Goal: Task Accomplishment & Management: Complete application form

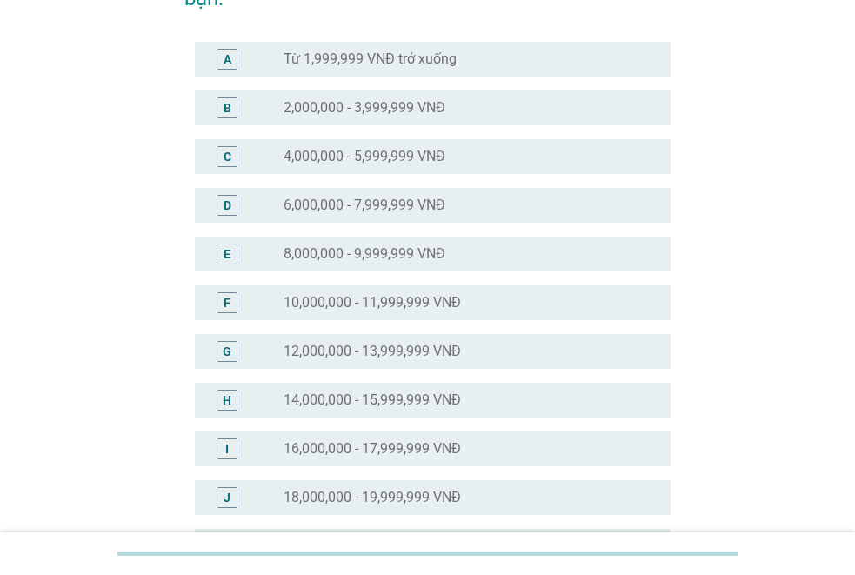
scroll to position [261, 0]
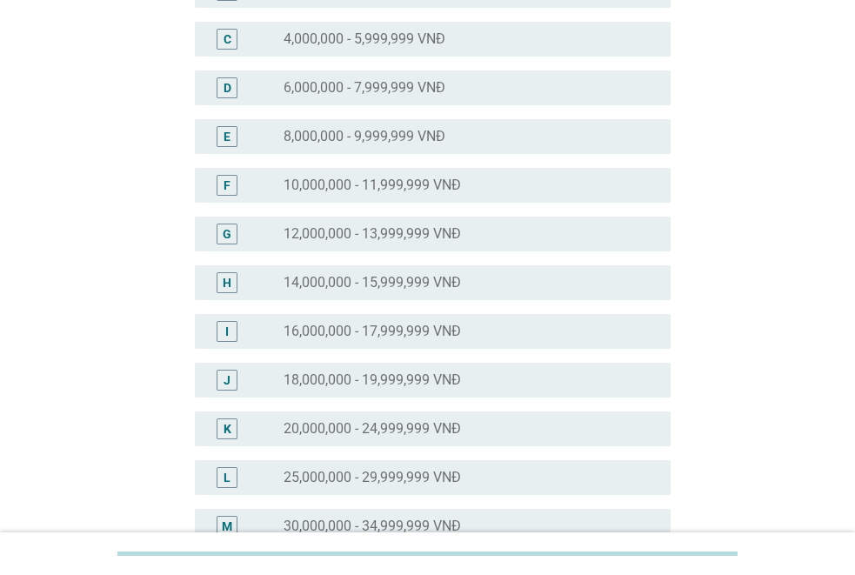
click at [450, 476] on label "25,000,000 - 29,999,999 VNĐ" at bounding box center [372, 477] width 177 height 17
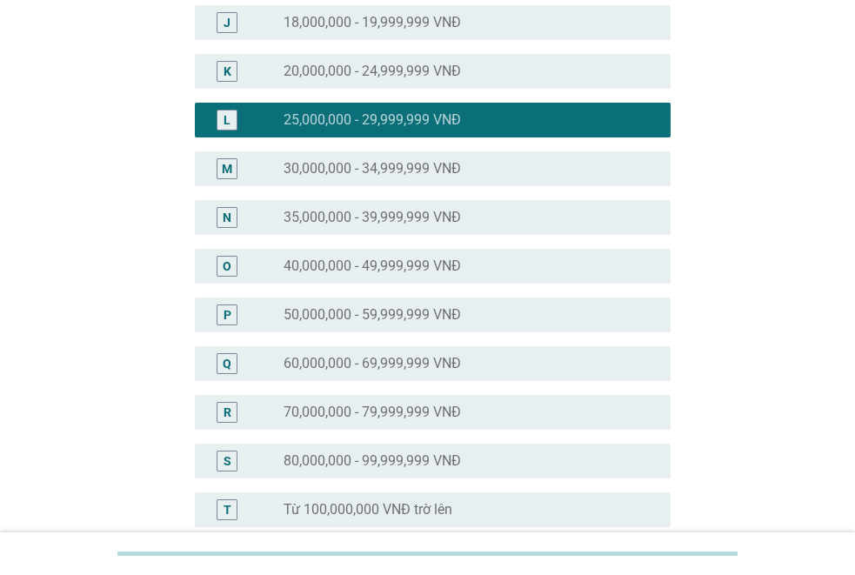
scroll to position [843, 0]
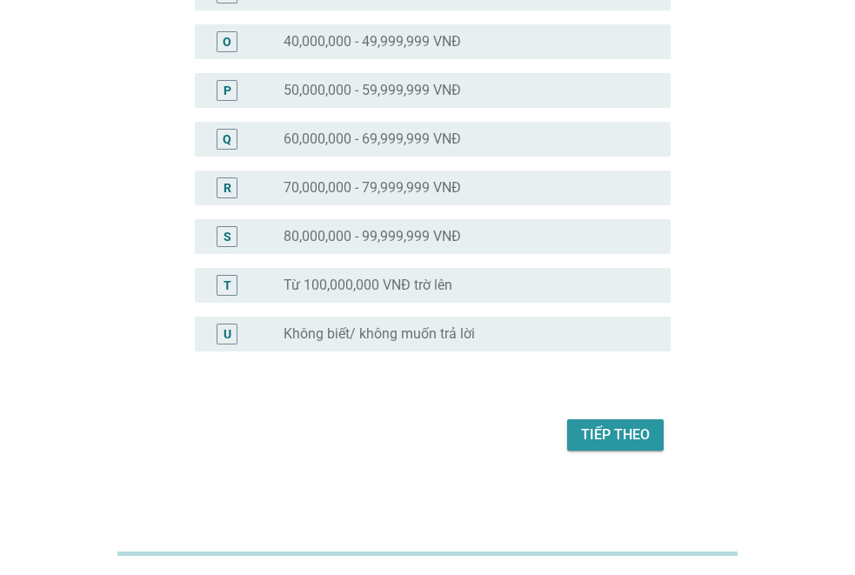
click at [581, 438] on button "Tiếp theo" at bounding box center [615, 434] width 97 height 31
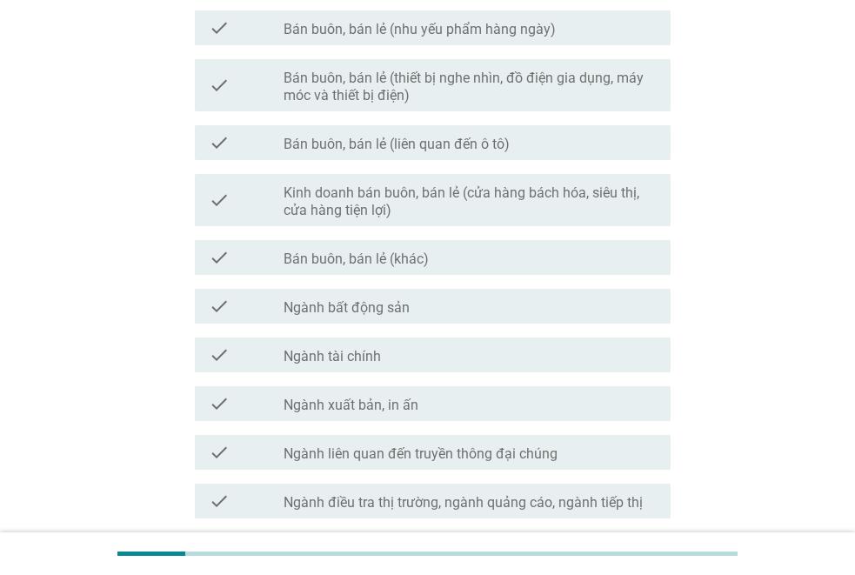
scroll to position [783, 0]
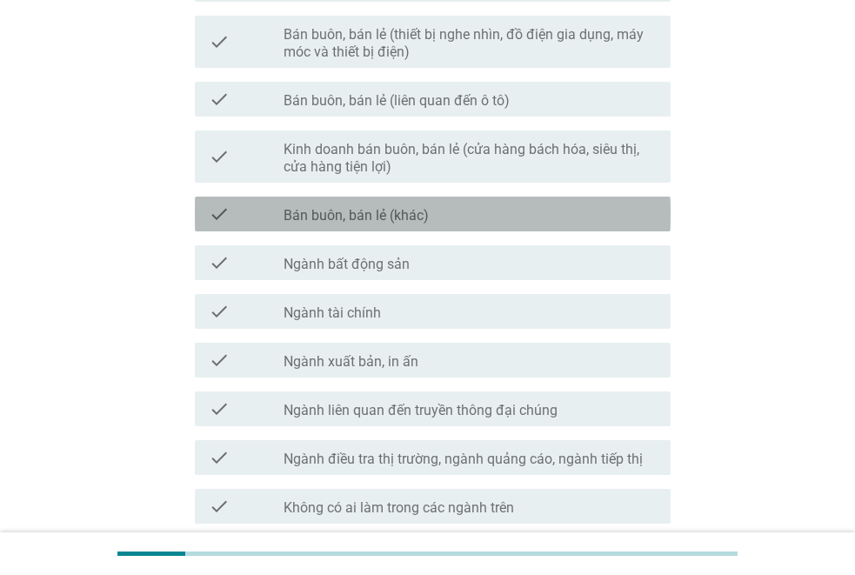
click at [424, 218] on label "Bán buôn, bán lẻ (khác)" at bounding box center [356, 215] width 145 height 17
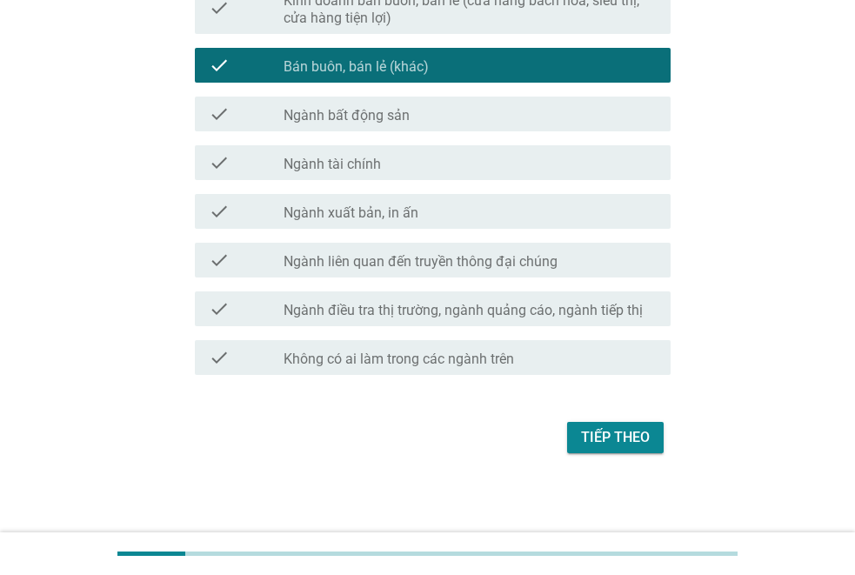
scroll to position [934, 0]
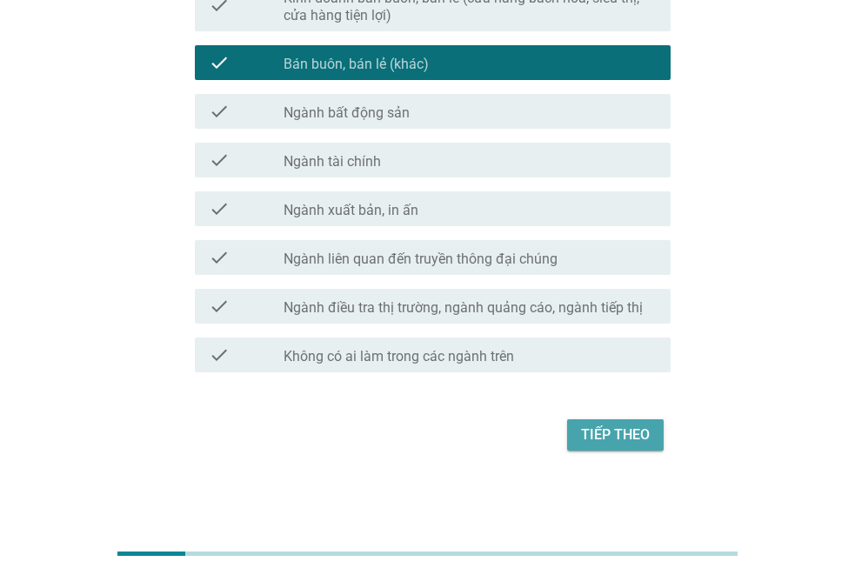
click at [602, 439] on div "Tiếp theo" at bounding box center [615, 435] width 69 height 21
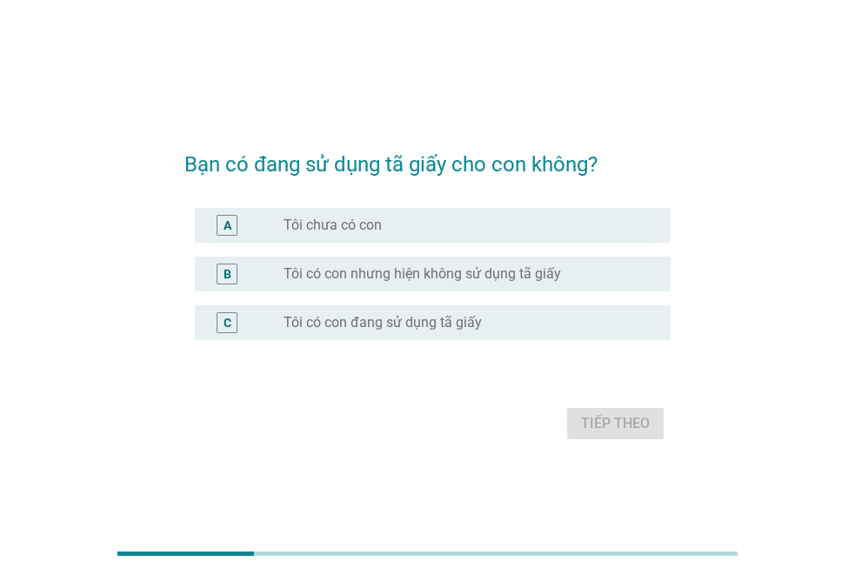
click at [354, 326] on label "Tôi có con đang sử dụng tã giấy" at bounding box center [383, 322] width 198 height 17
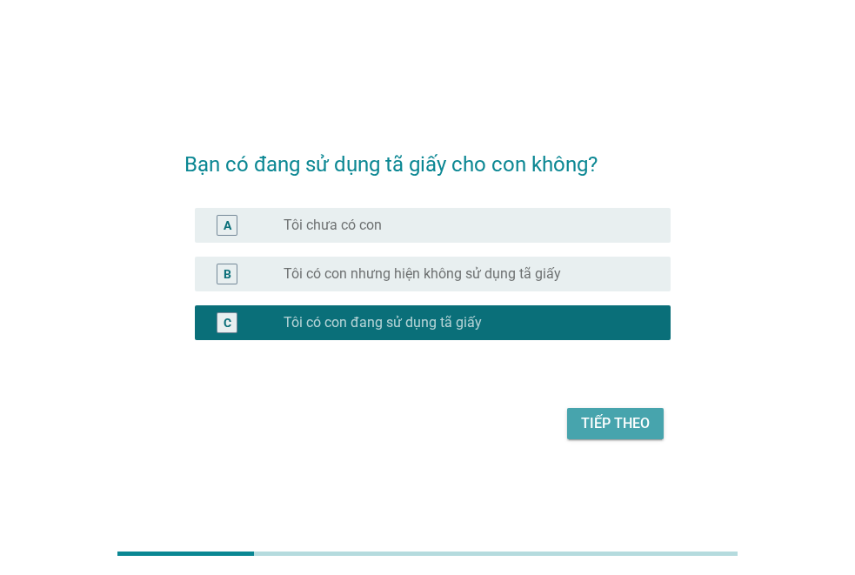
click at [623, 430] on div "Tiếp theo" at bounding box center [615, 423] width 69 height 21
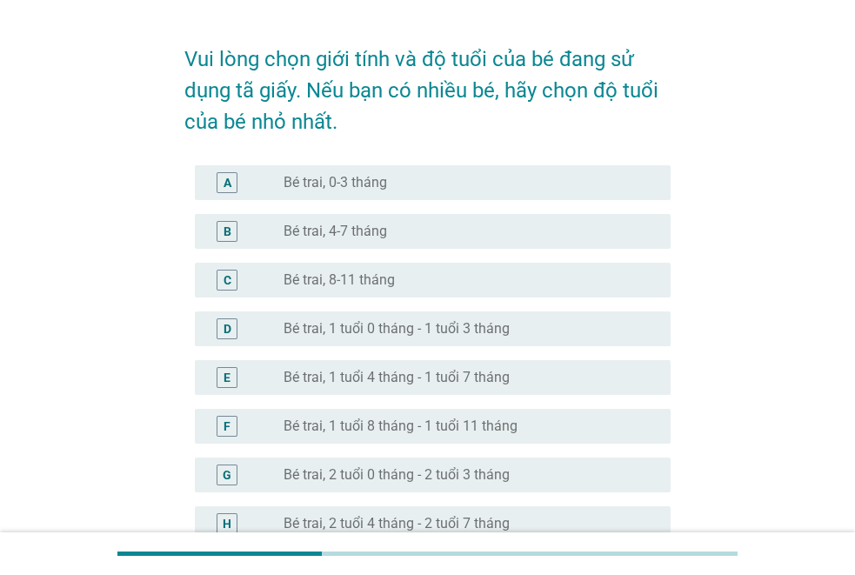
scroll to position [87, 0]
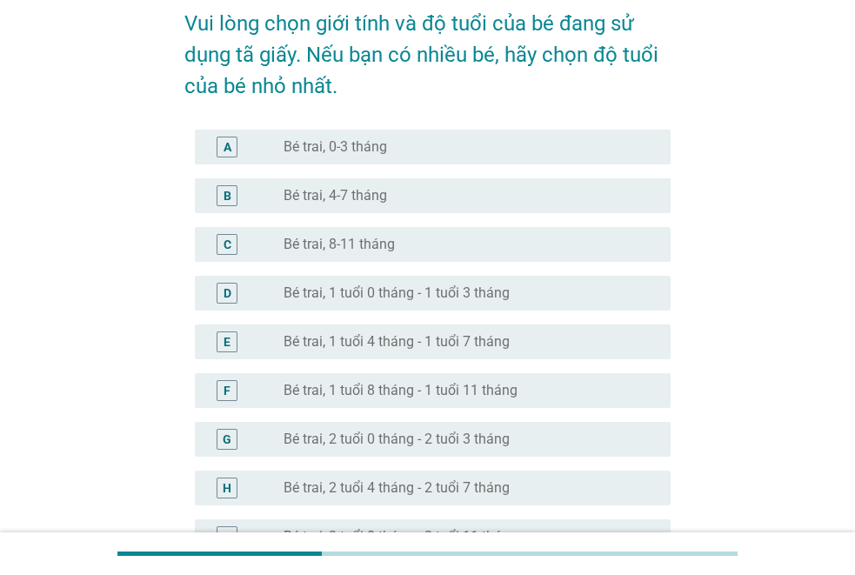
click at [434, 444] on label "Bé trai, 2 tuổi 0 tháng - 2 tuổi 3 tháng" at bounding box center [397, 439] width 226 height 17
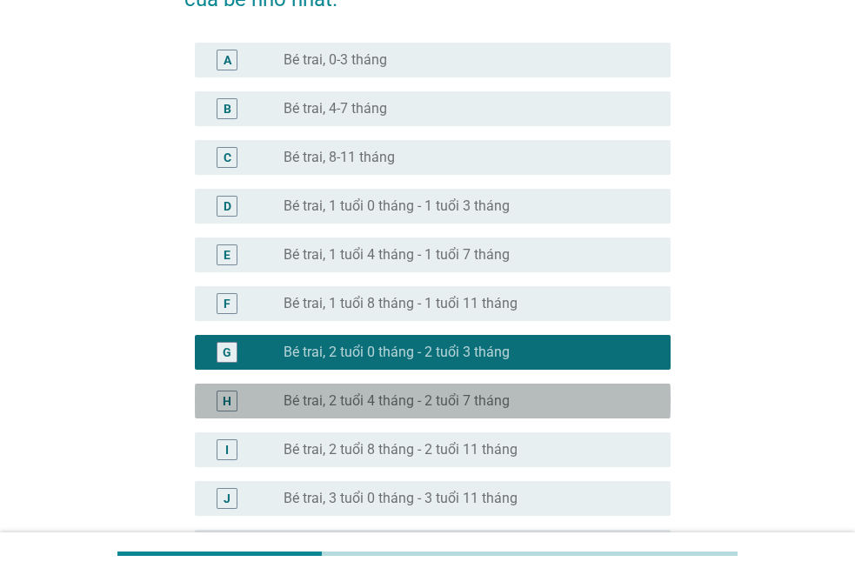
click at [474, 405] on label "Bé trai, 2 tuổi 4 tháng - 2 tuổi 7 tháng" at bounding box center [397, 400] width 226 height 17
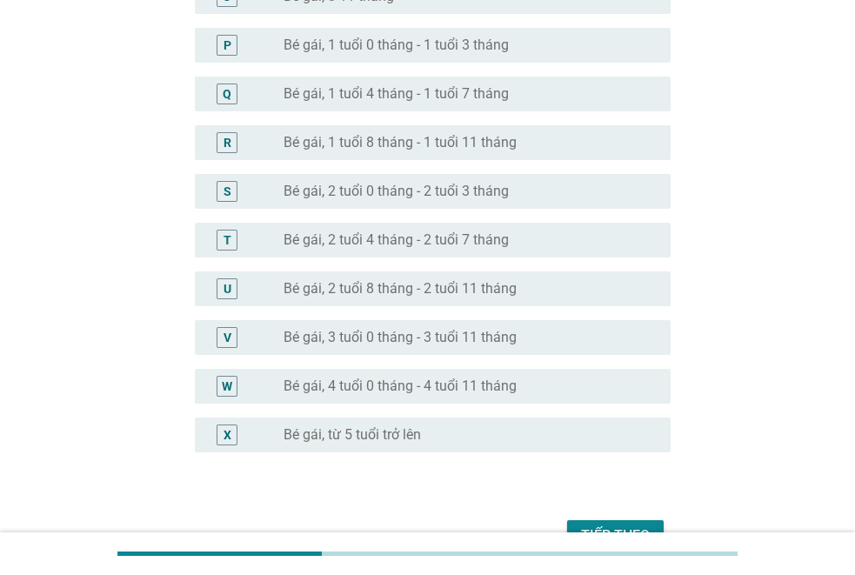
scroll to position [957, 0]
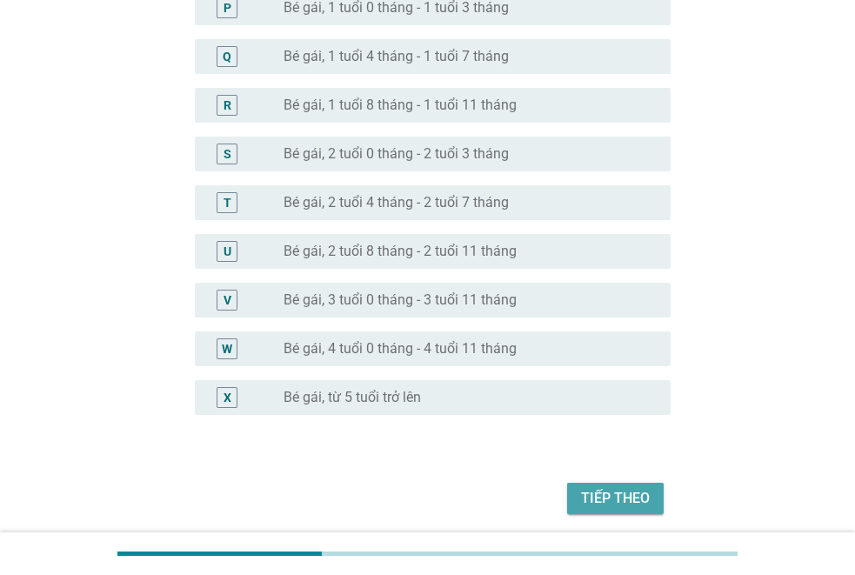
click at [614, 495] on div "Tiếp theo" at bounding box center [615, 498] width 69 height 21
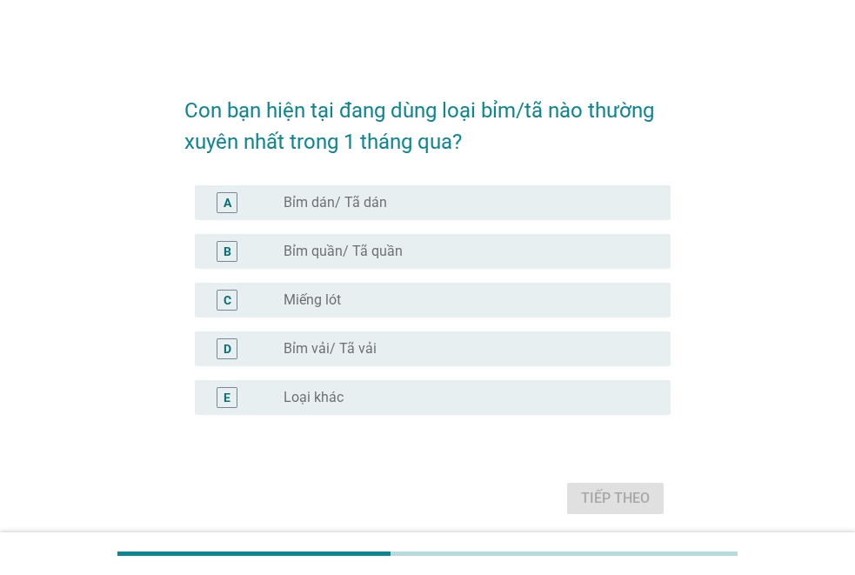
click at [396, 251] on label "Bỉm quần/ Tã quần" at bounding box center [343, 251] width 119 height 17
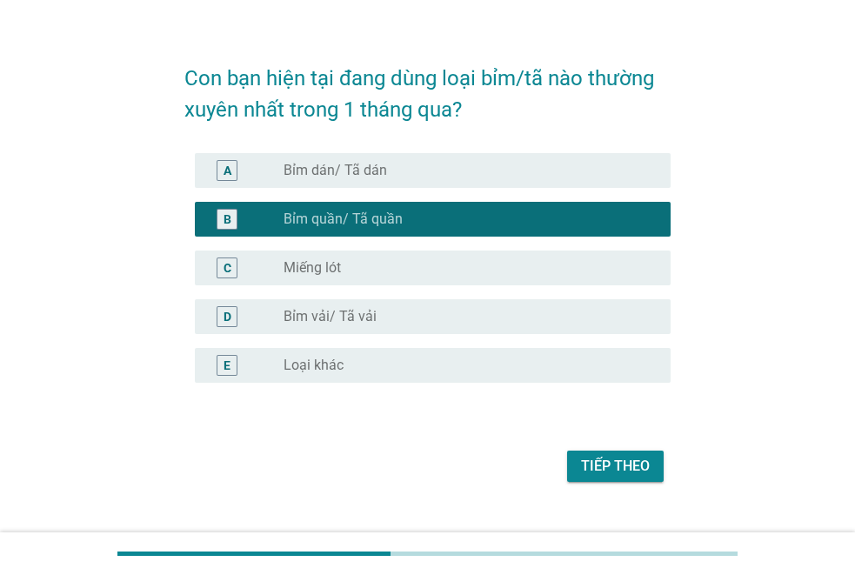
scroll to position [64, 0]
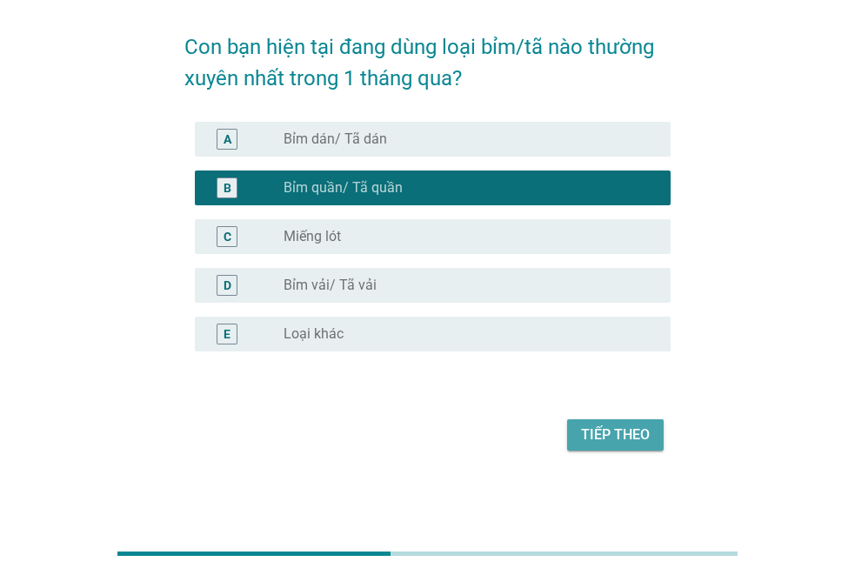
click at [620, 440] on div "Tiếp theo" at bounding box center [615, 435] width 69 height 21
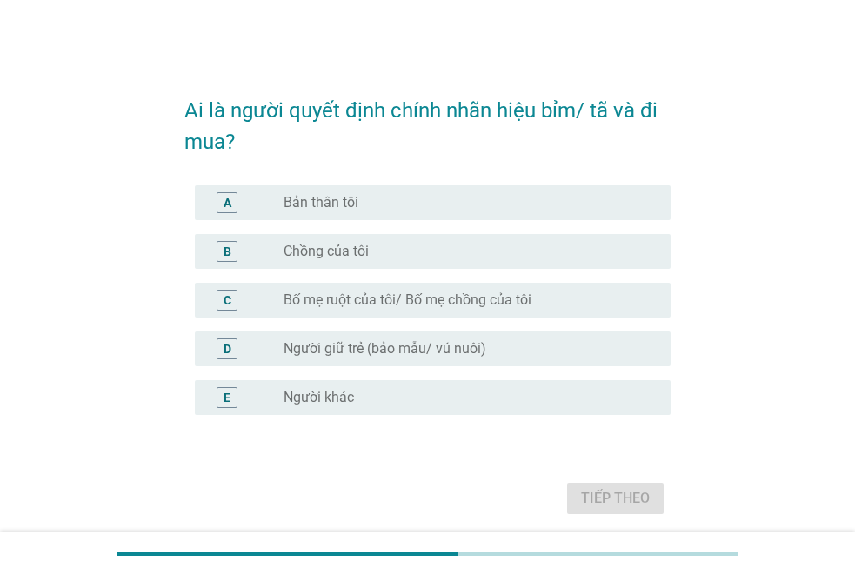
click at [380, 202] on div "radio_button_unchecked Bản thân tôi" at bounding box center [463, 202] width 359 height 17
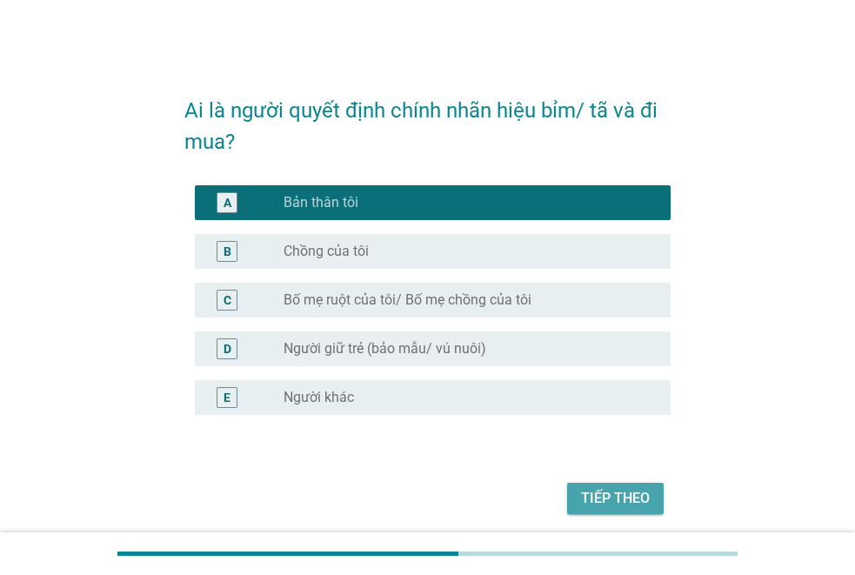
click at [593, 498] on div "Tiếp theo" at bounding box center [615, 498] width 69 height 21
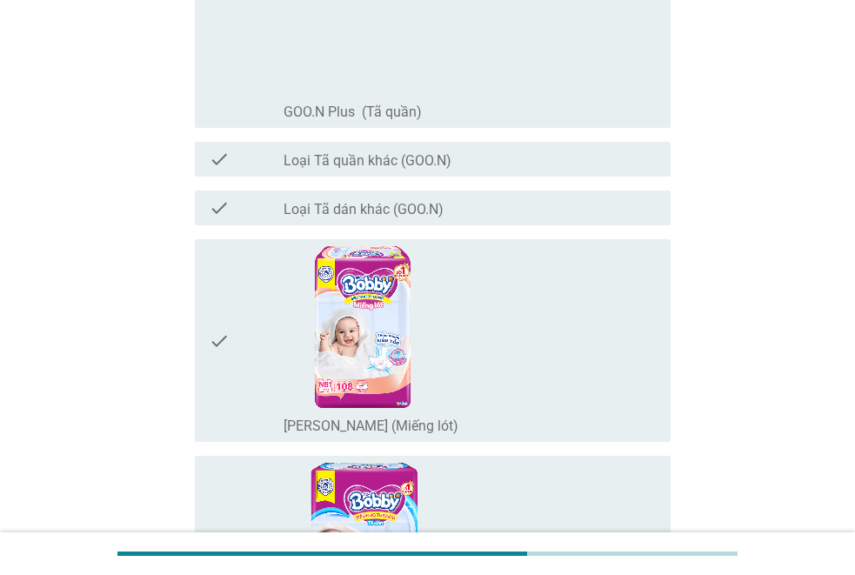
scroll to position [1653, 0]
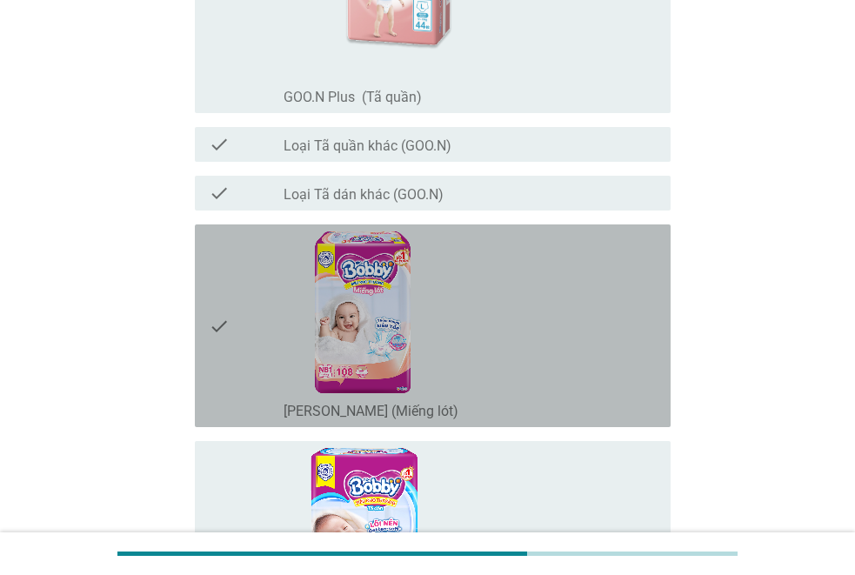
click at [489, 306] on div "check_box_outline_blank [PERSON_NAME] (Miếng lót)" at bounding box center [470, 325] width 373 height 189
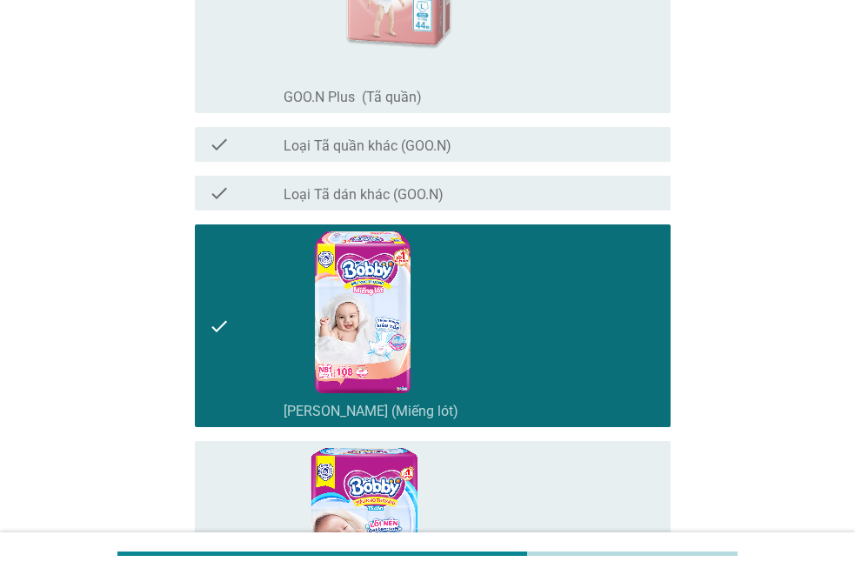
click at [481, 325] on div "check_box_outline_blank [PERSON_NAME] (Miếng lót)" at bounding box center [470, 325] width 373 height 189
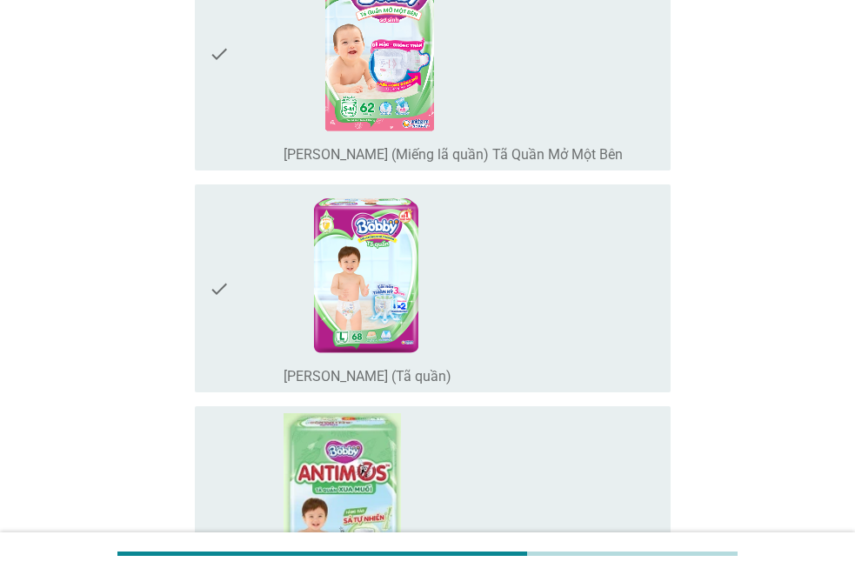
scroll to position [2436, 0]
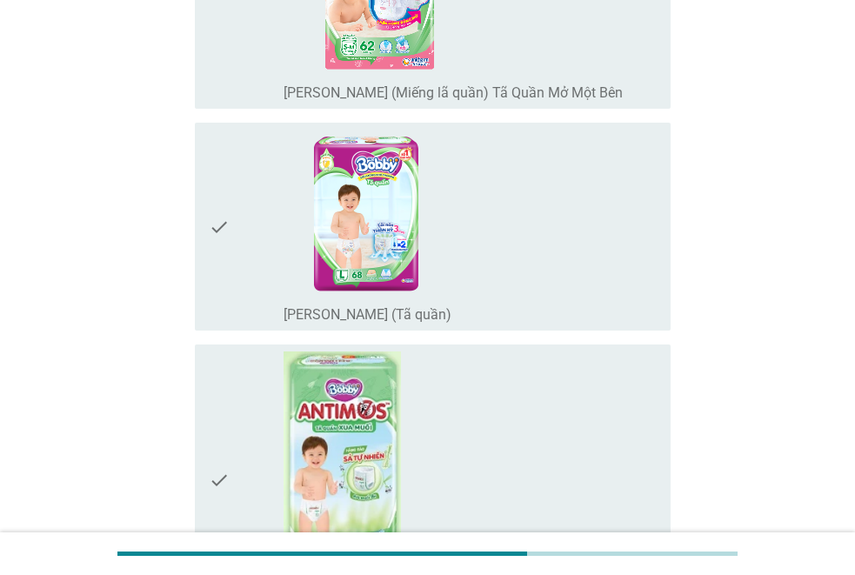
click at [537, 273] on div "check_box_outline_blank [PERSON_NAME] (Tã quần)" at bounding box center [470, 227] width 373 height 194
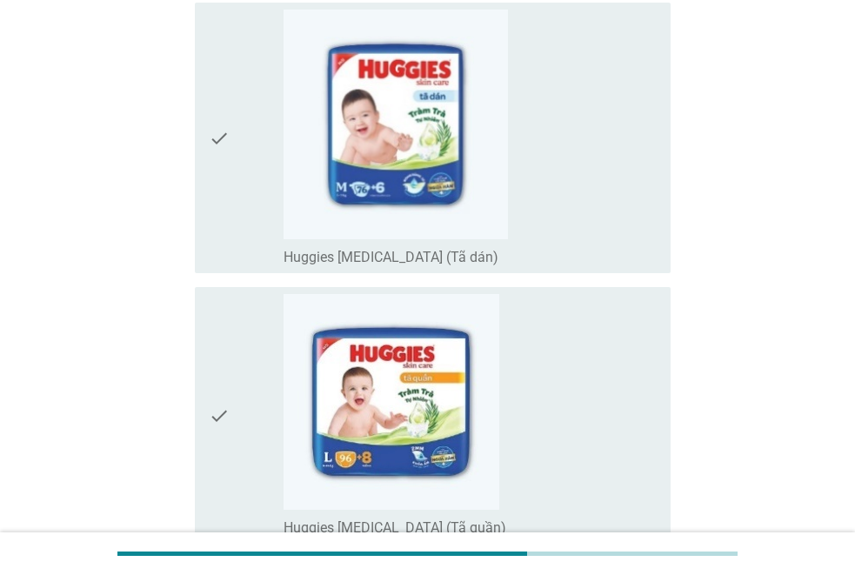
scroll to position [4524, 0]
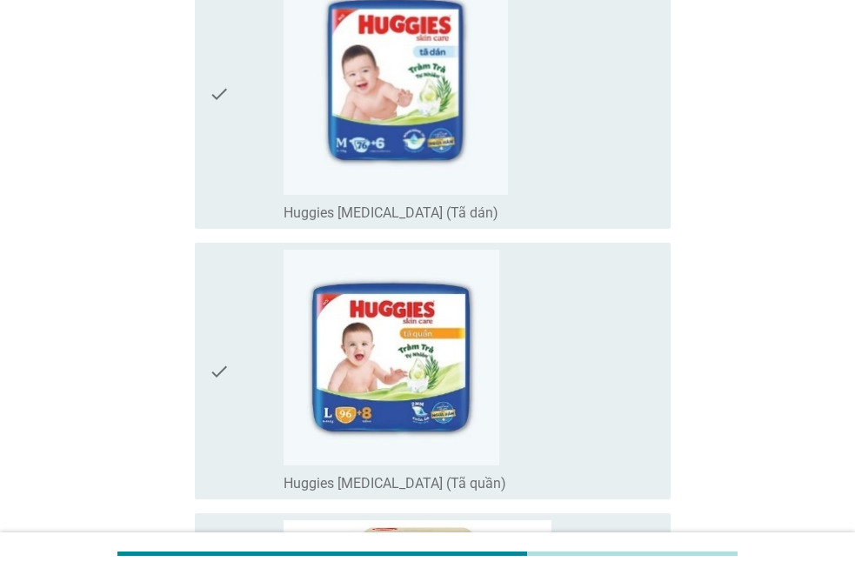
click at [502, 358] on div "check_box_outline_blank Huggies [MEDICAL_DATA] (Tã quần)" at bounding box center [470, 371] width 373 height 243
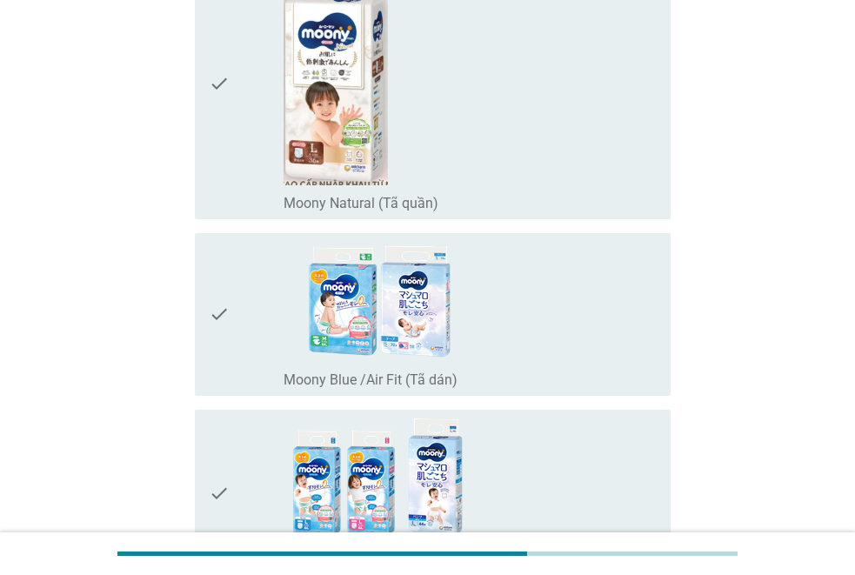
scroll to position [8788, 0]
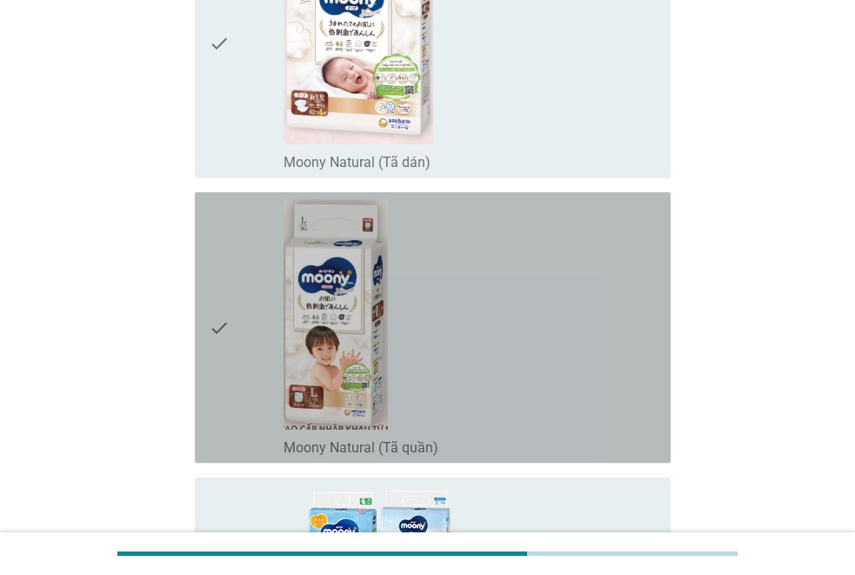
click at [476, 311] on div "check_box_outline_blank Moony Natural (Tã quần)" at bounding box center [470, 327] width 373 height 257
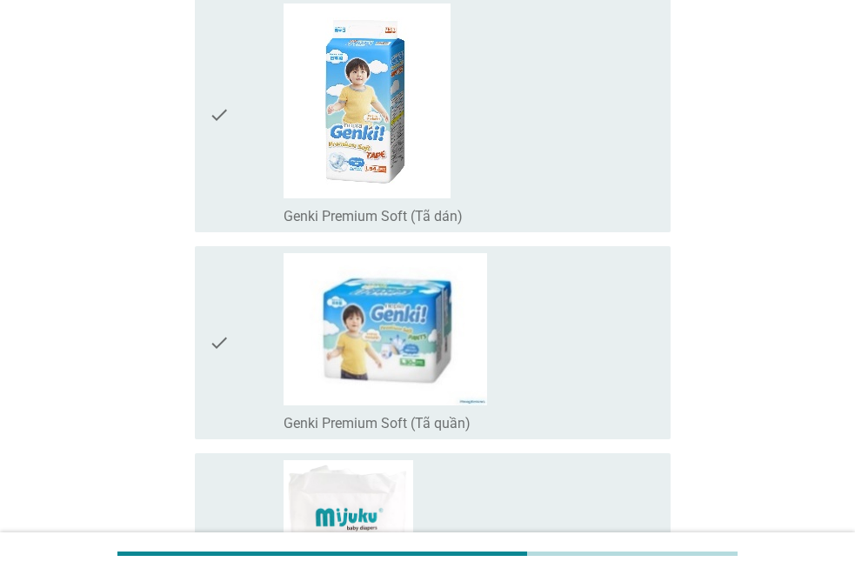
scroll to position [11572, 0]
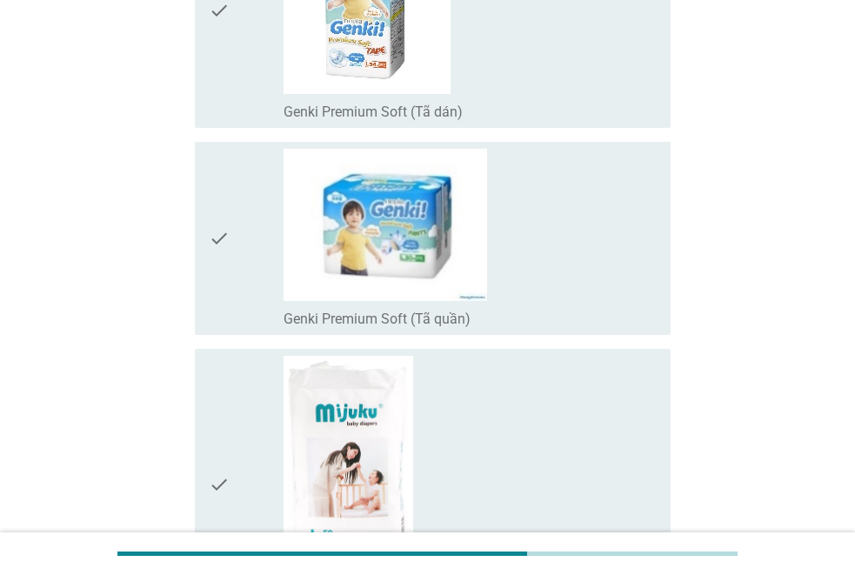
click at [510, 300] on div "check_box_outline_blank Genki Premium Soft (Tã quần)" at bounding box center [470, 238] width 373 height 179
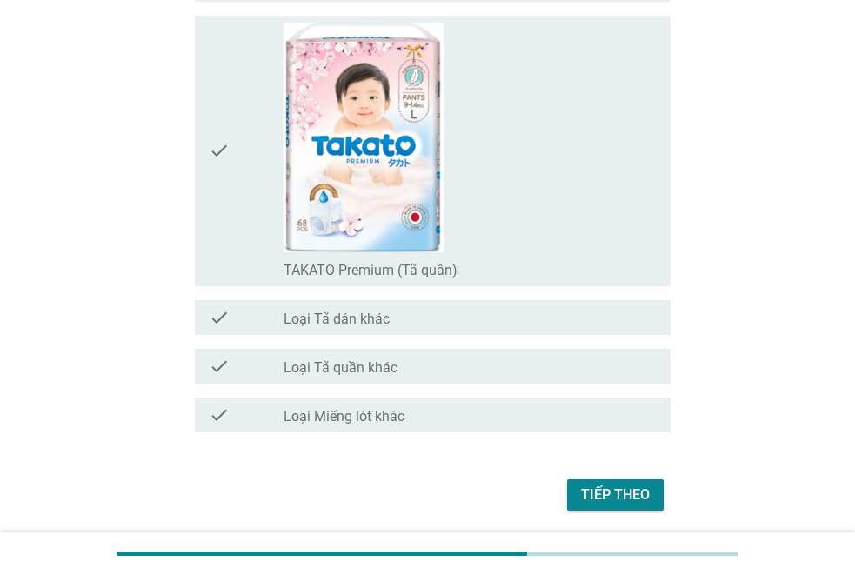
scroll to position [13091, 0]
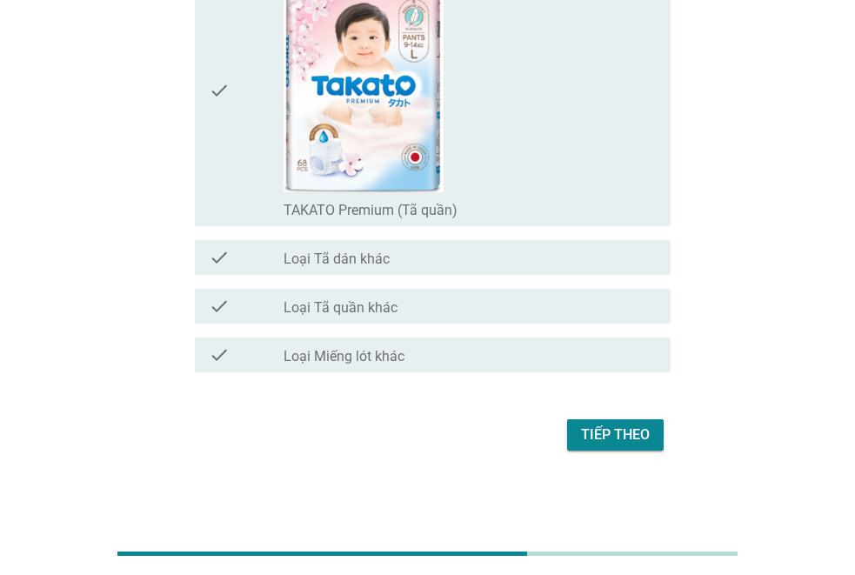
click at [609, 432] on div "Tiếp theo" at bounding box center [615, 435] width 69 height 21
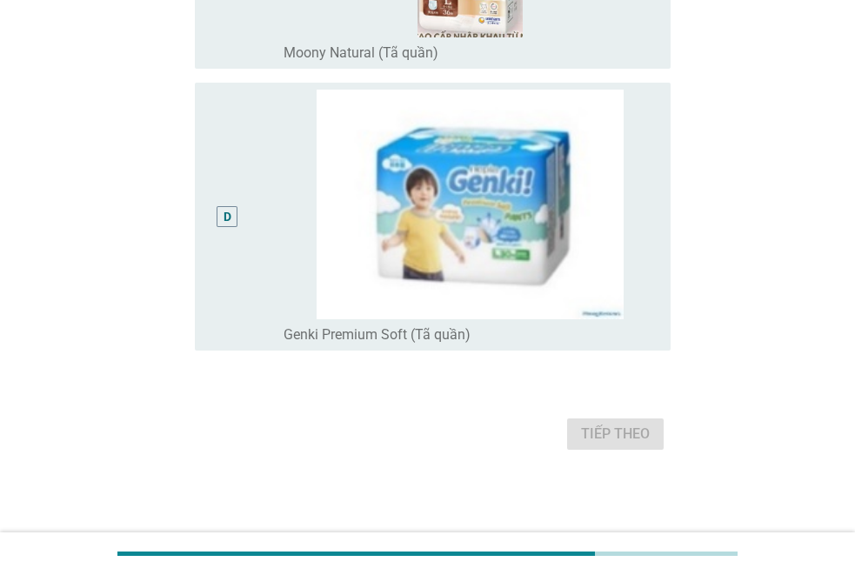
scroll to position [0, 0]
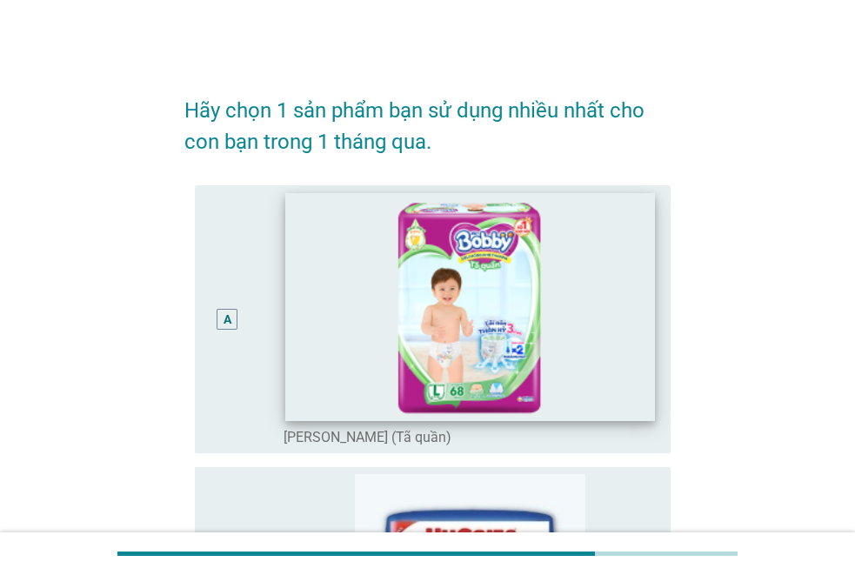
click at [378, 313] on img at bounding box center [470, 307] width 370 height 228
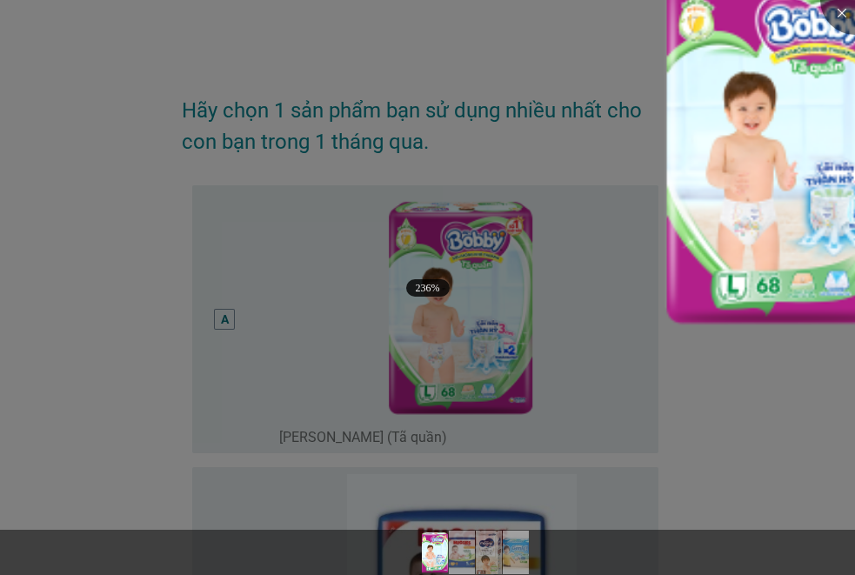
click at [462, 294] on div at bounding box center [427, 287] width 855 height 575
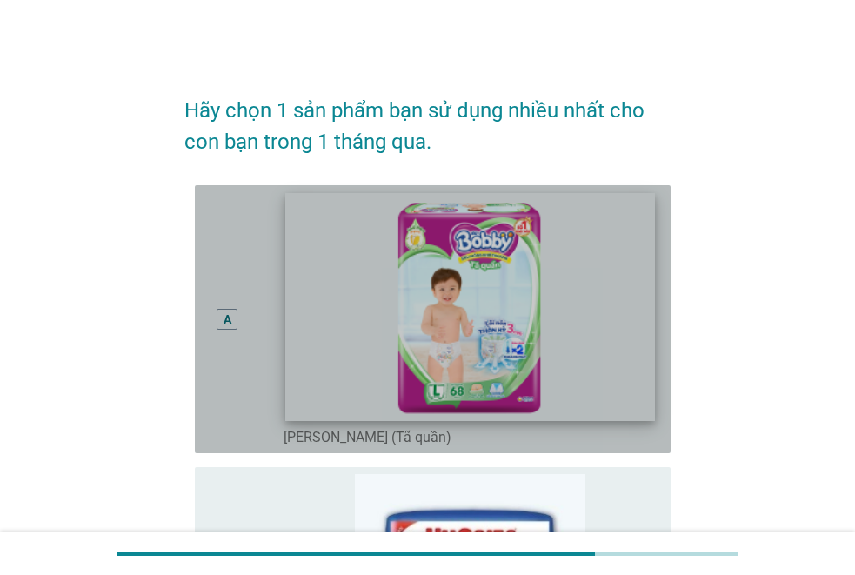
click at [368, 319] on img at bounding box center [470, 307] width 370 height 228
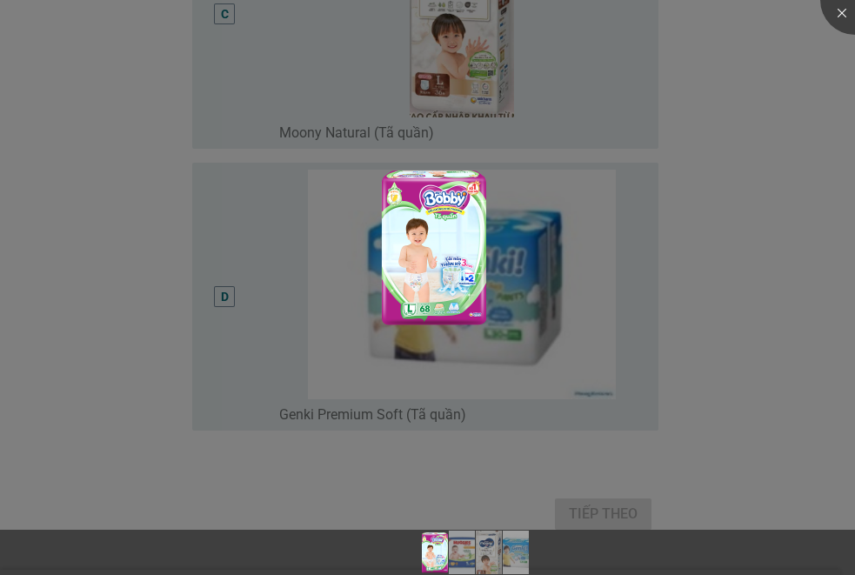
scroll to position [907, 0]
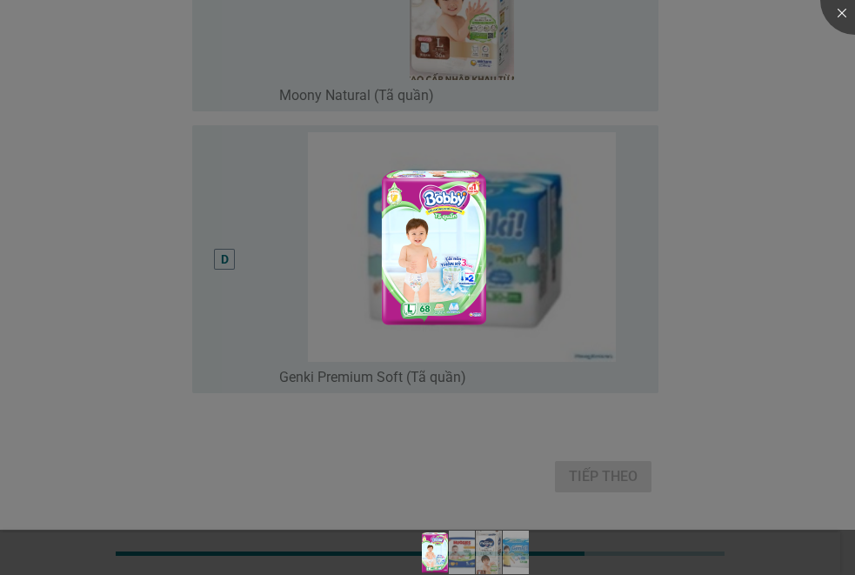
click at [353, 432] on div at bounding box center [427, 287] width 855 height 575
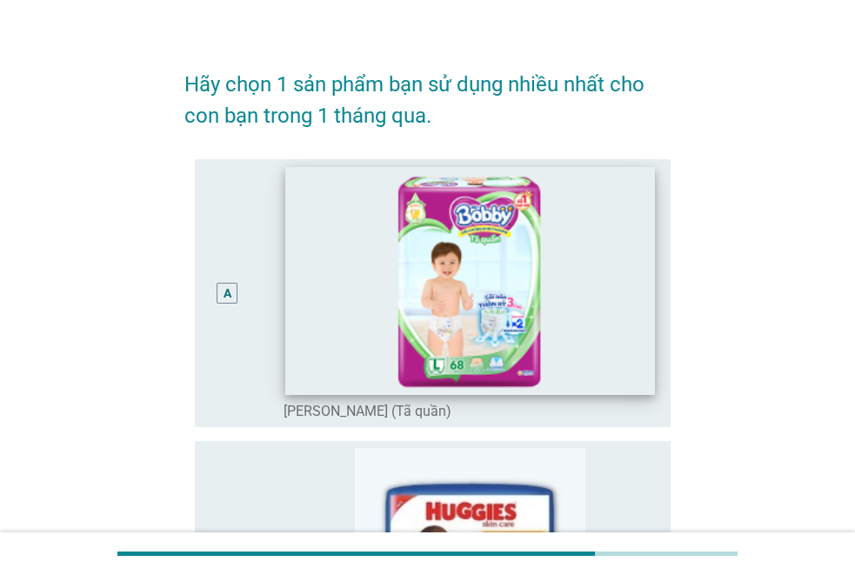
scroll to position [0, 0]
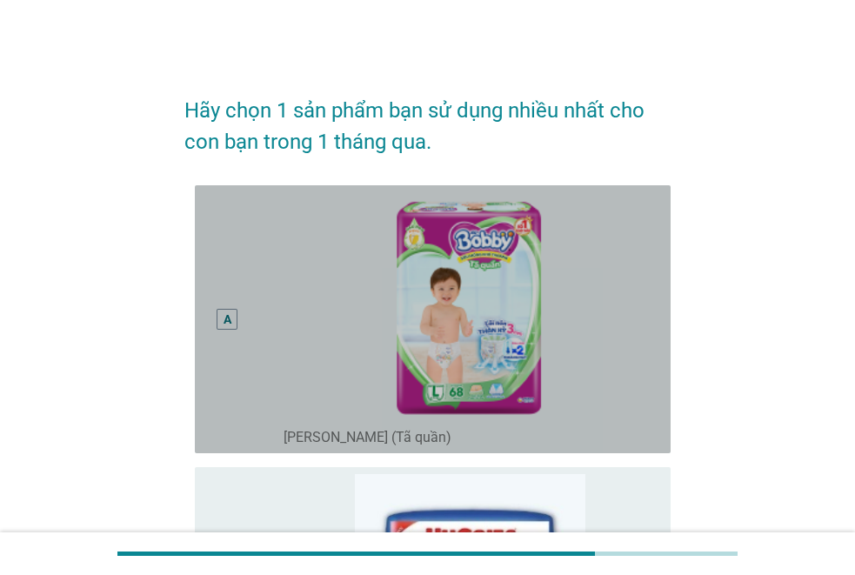
click at [222, 315] on div "A" at bounding box center [227, 319] width 21 height 21
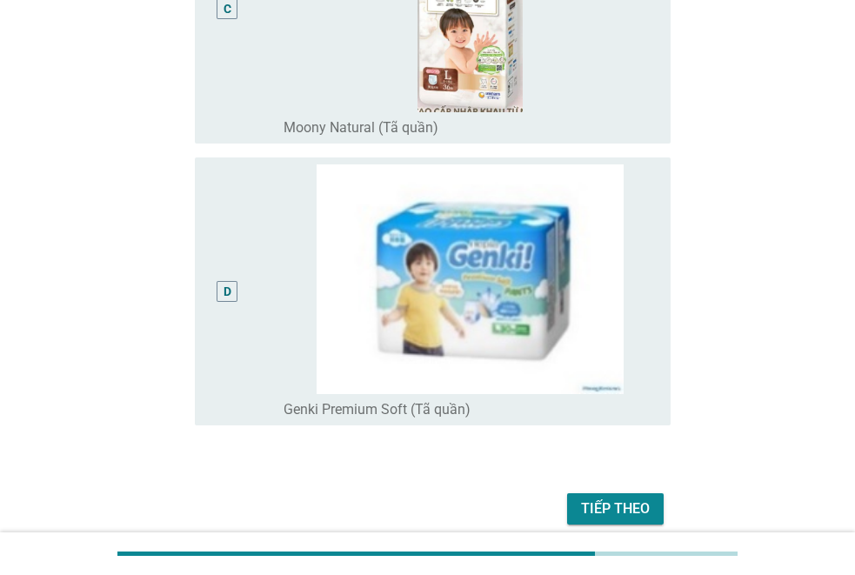
scroll to position [949, 0]
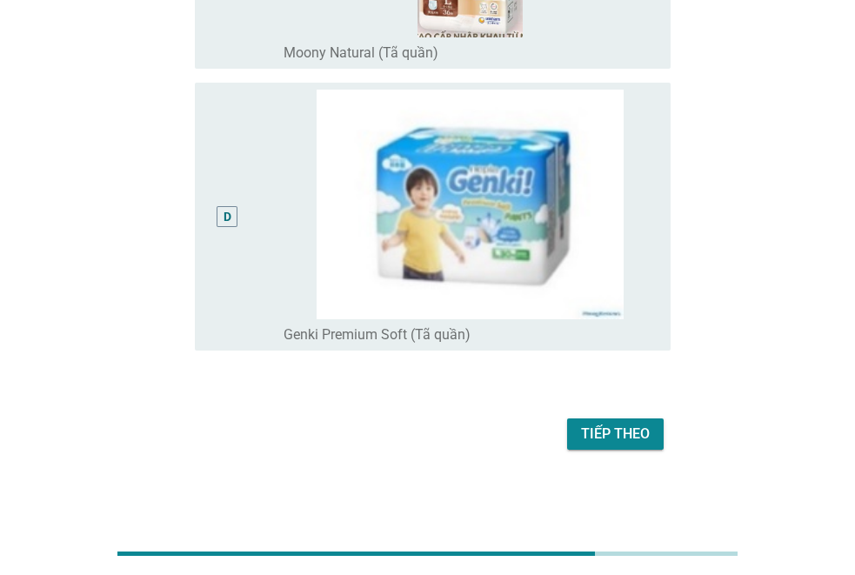
click at [631, 440] on div "Tiếp theo" at bounding box center [615, 434] width 69 height 21
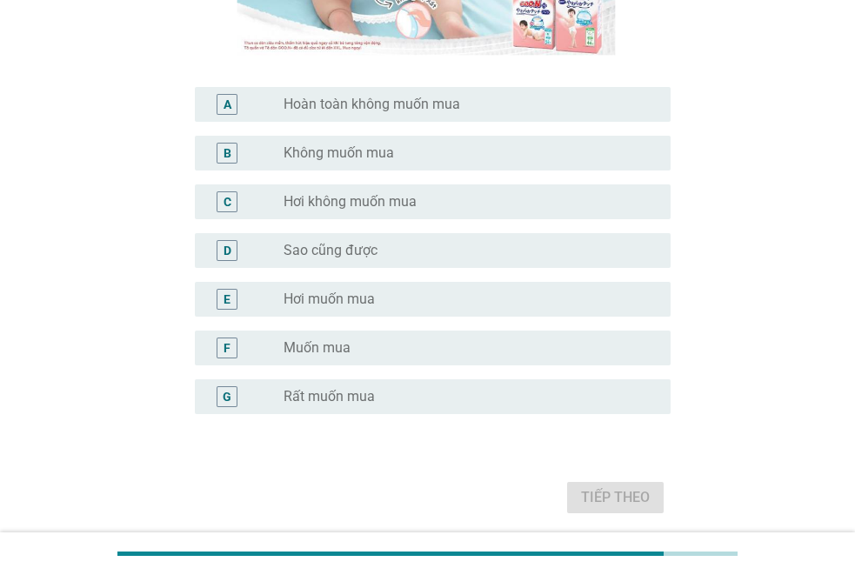
scroll to position [435, 0]
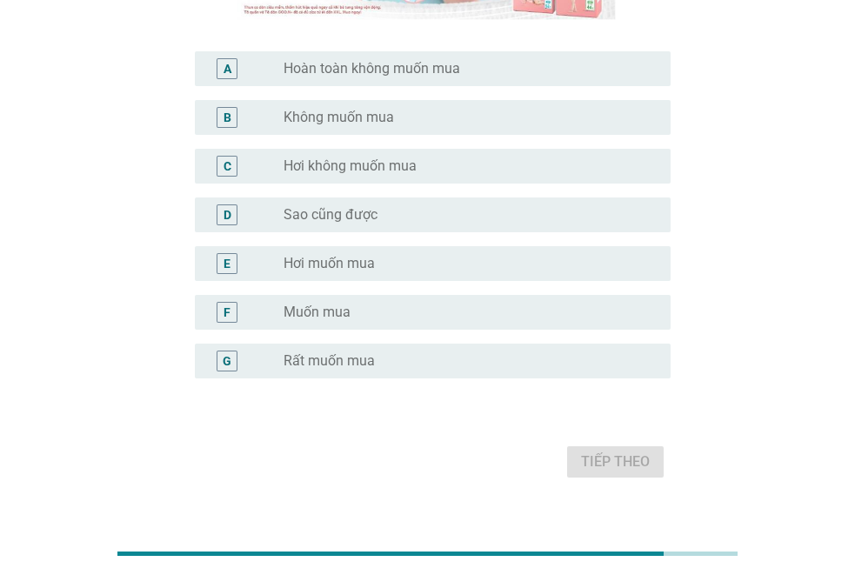
click at [333, 302] on div "radio_button_unchecked Muốn mua" at bounding box center [470, 312] width 373 height 21
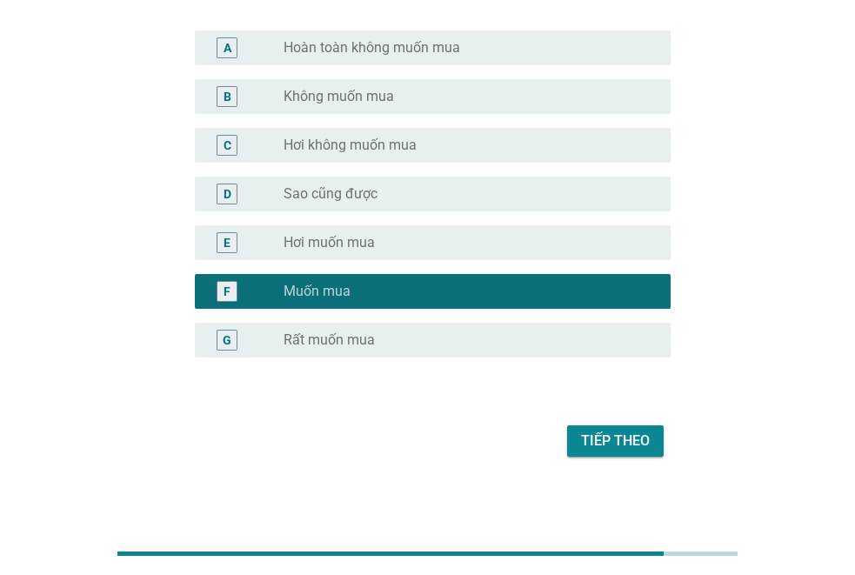
scroll to position [462, 0]
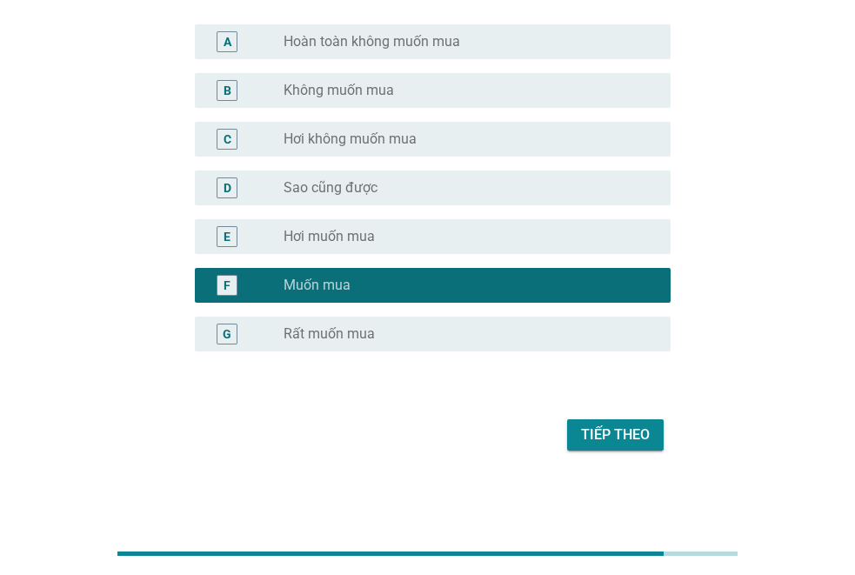
click at [646, 439] on div "Tiếp theo" at bounding box center [615, 435] width 69 height 21
